Goal: Navigation & Orientation: Find specific page/section

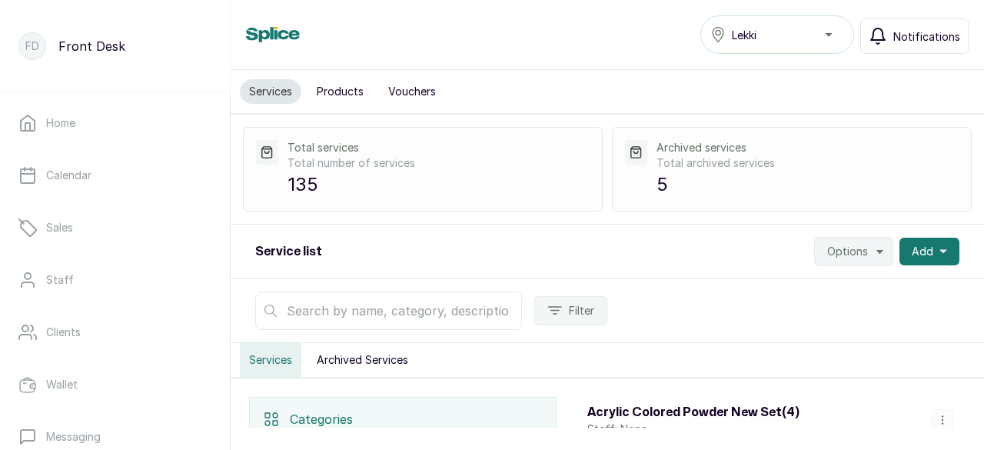
click at [908, 36] on span "Notifications" at bounding box center [927, 36] width 67 height 16
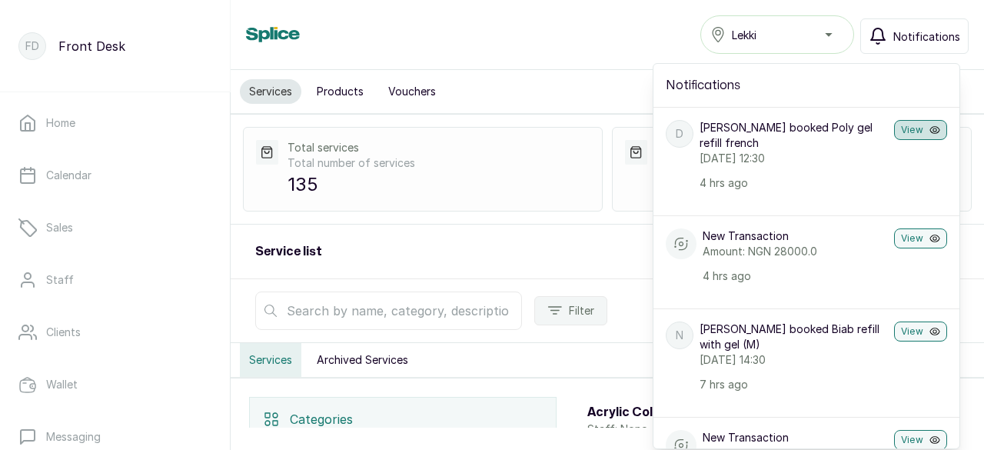
click at [908, 128] on button "View" at bounding box center [920, 130] width 53 height 20
